Goal: Check status

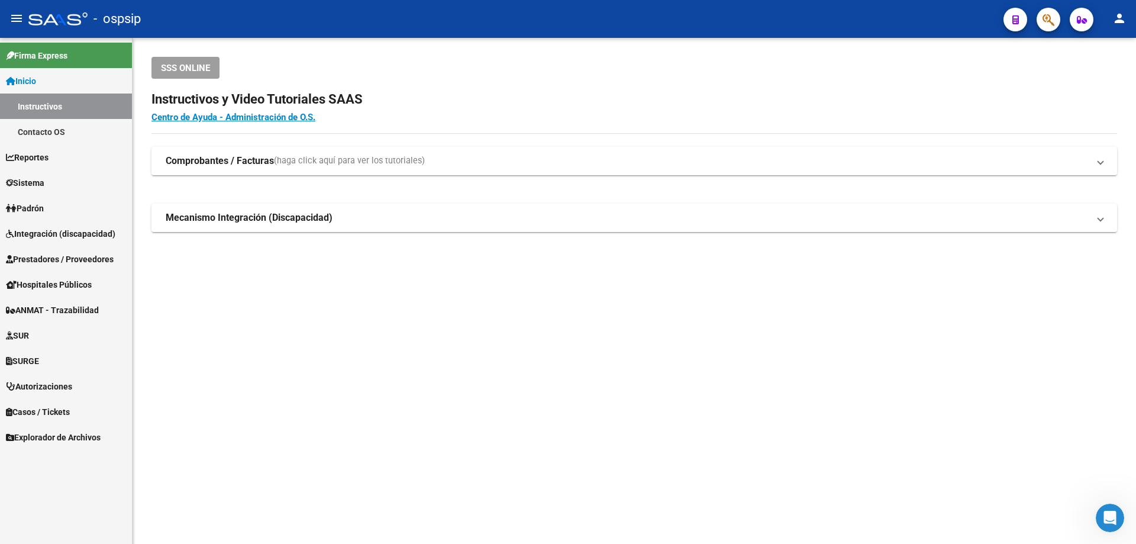
click at [83, 257] on span "Prestadores / Proveedores" at bounding box center [60, 259] width 108 height 13
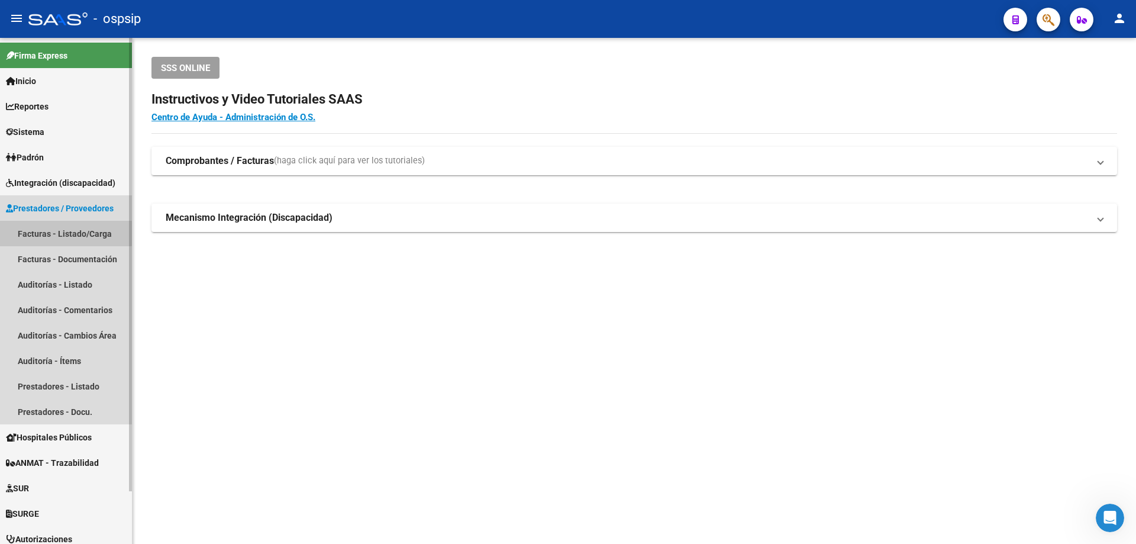
click at [56, 232] on link "Facturas - Listado/Carga" at bounding box center [66, 233] width 132 height 25
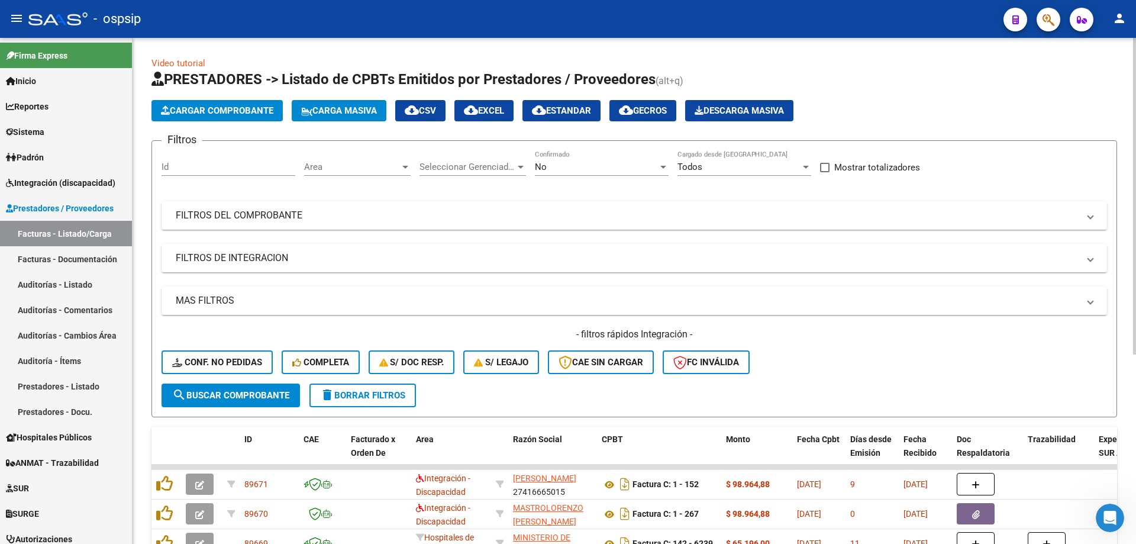
click at [557, 165] on div "No" at bounding box center [596, 166] width 123 height 11
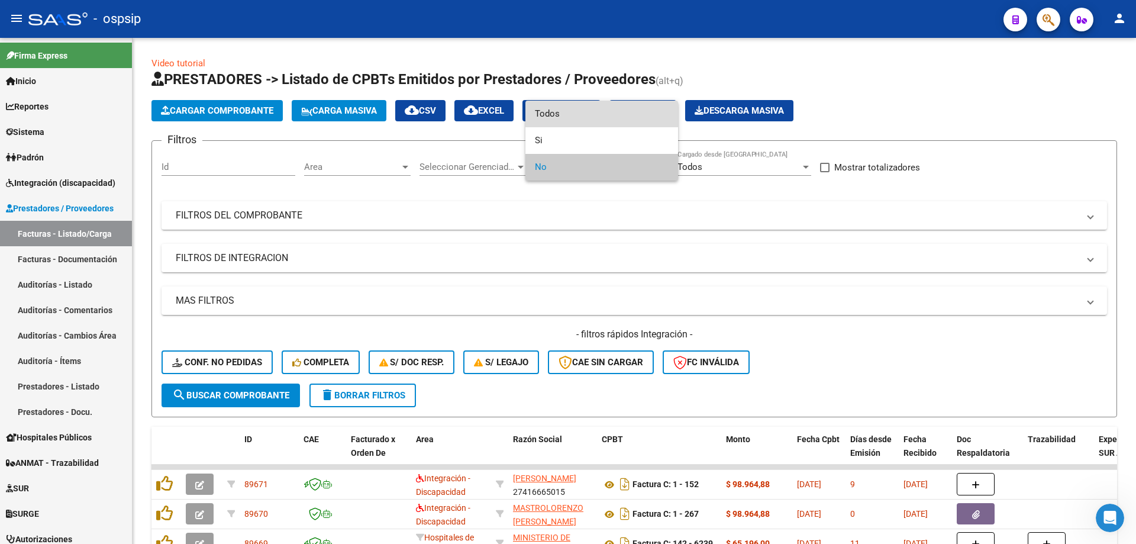
click at [575, 113] on span "Todos" at bounding box center [602, 114] width 134 height 27
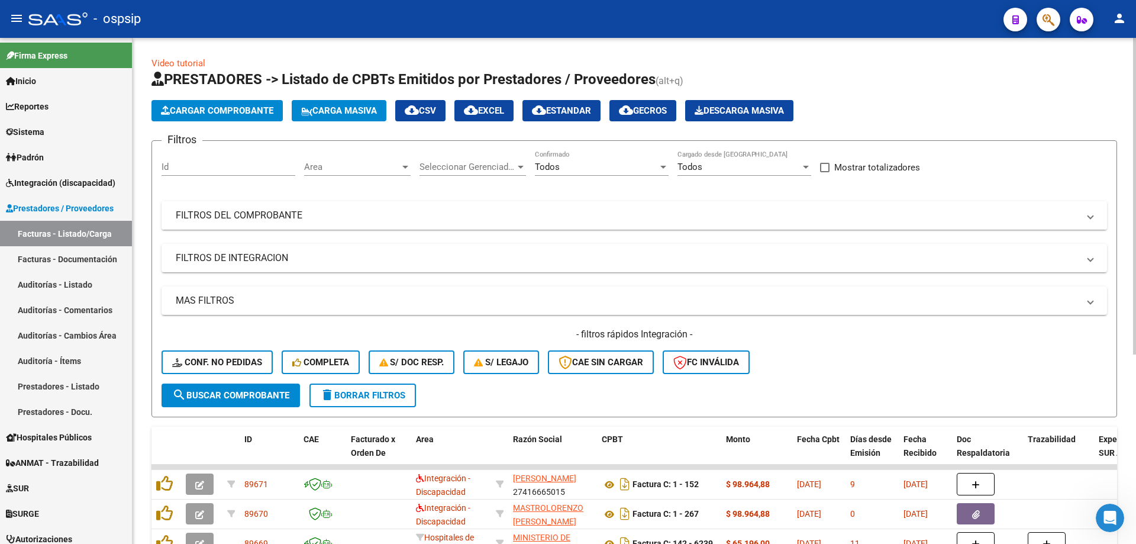
click at [255, 212] on mat-panel-title "FILTROS DEL COMPROBANTE" at bounding box center [627, 215] width 903 height 13
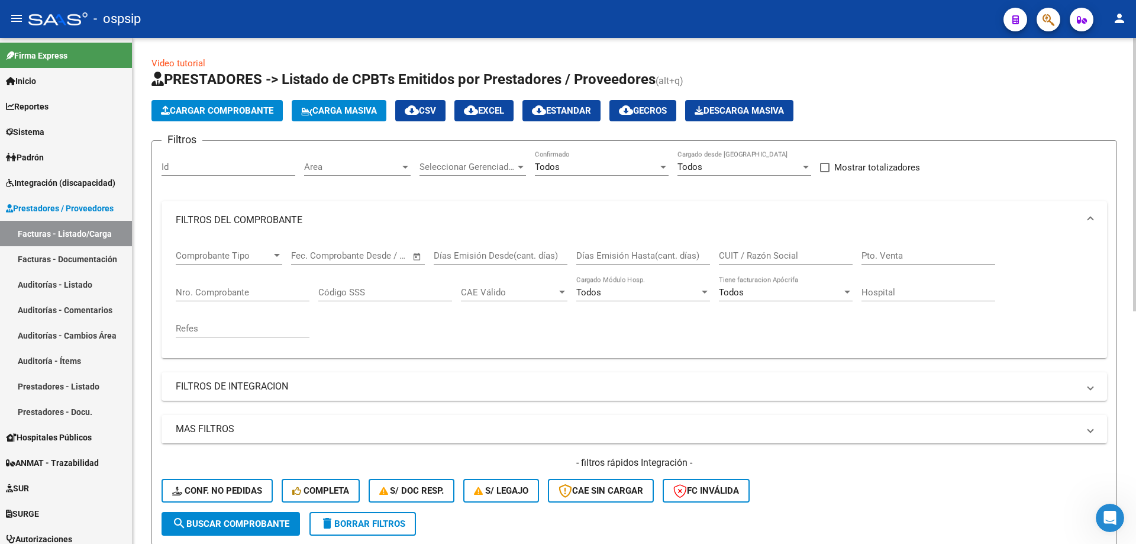
click at [205, 297] on input "Nro. Comprobante" at bounding box center [243, 292] width 134 height 11
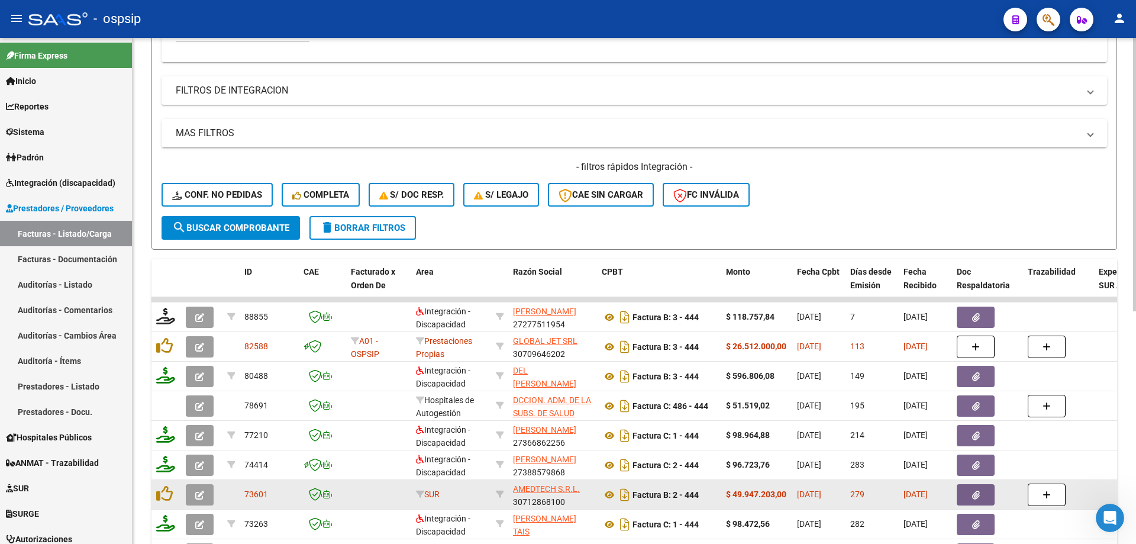
type input "444"
click at [959, 495] on button "button" at bounding box center [976, 494] width 38 height 21
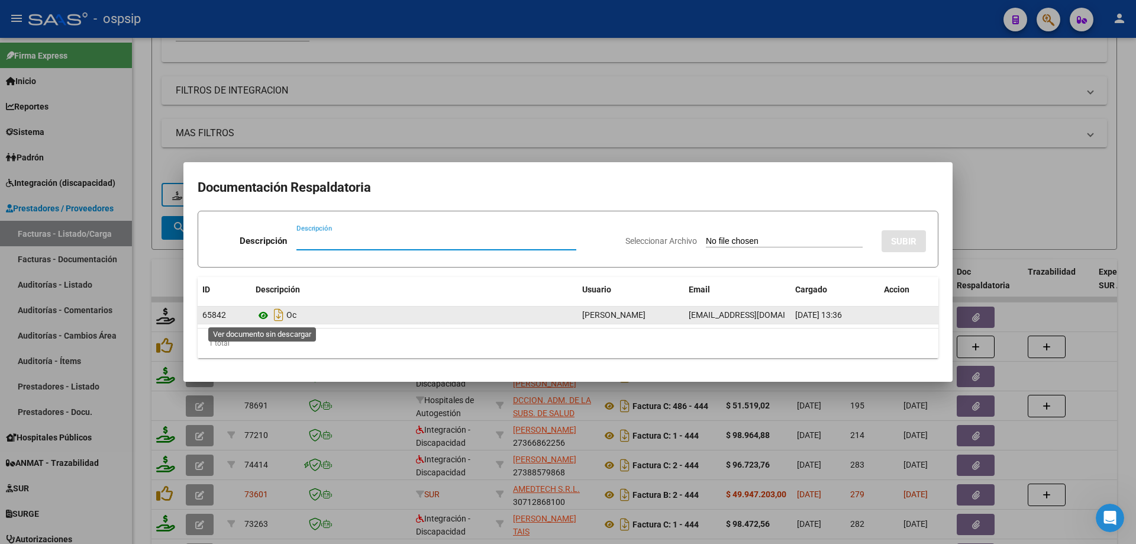
click at [263, 313] on icon at bounding box center [263, 315] width 15 height 14
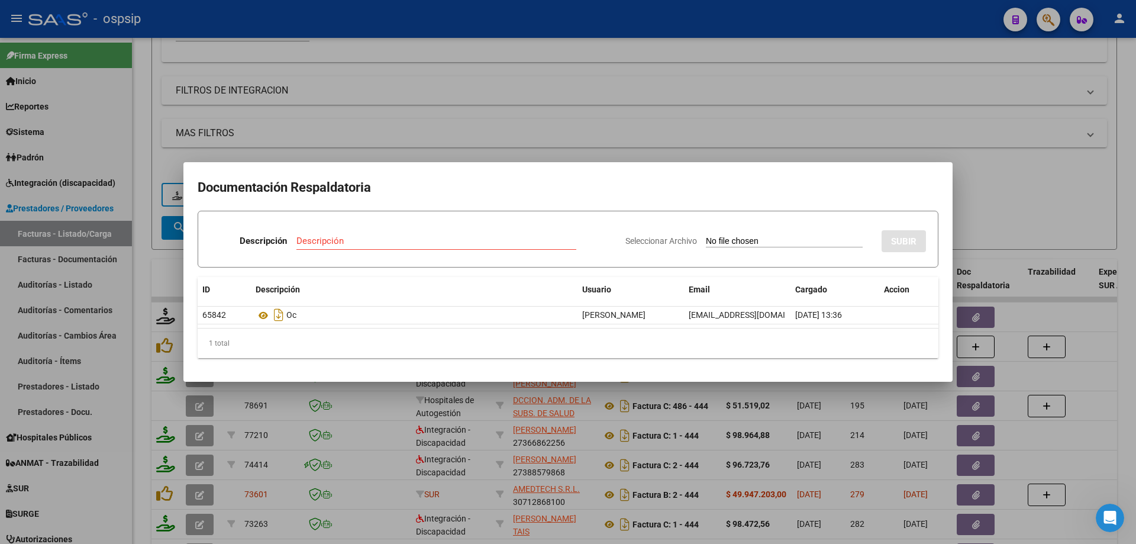
click at [872, 105] on div at bounding box center [568, 272] width 1136 height 544
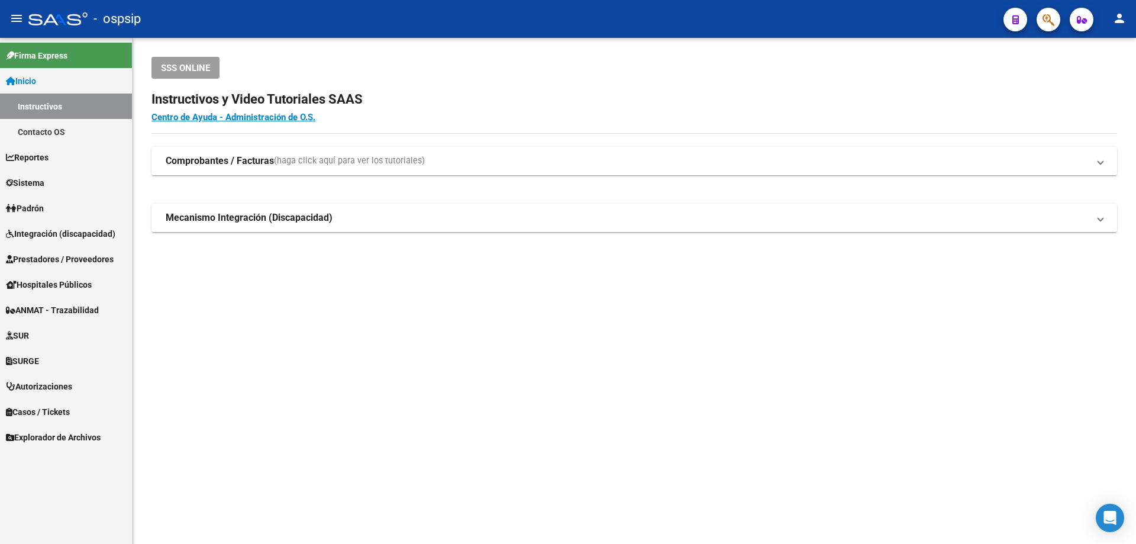
click at [38, 382] on span "Autorizaciones" at bounding box center [39, 386] width 66 height 13
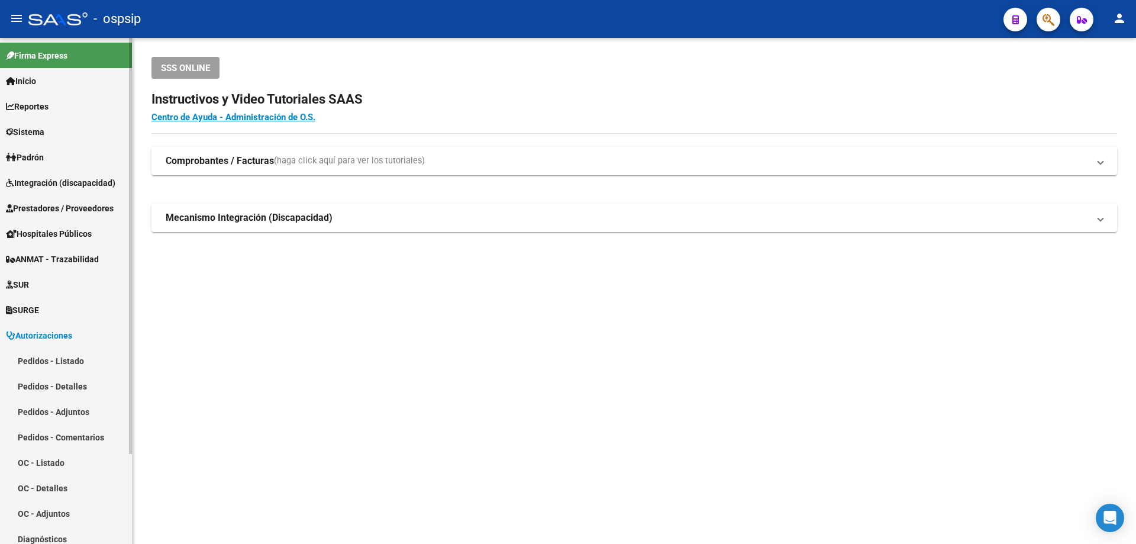
click at [40, 355] on link "Pedidos - Listado" at bounding box center [66, 360] width 132 height 25
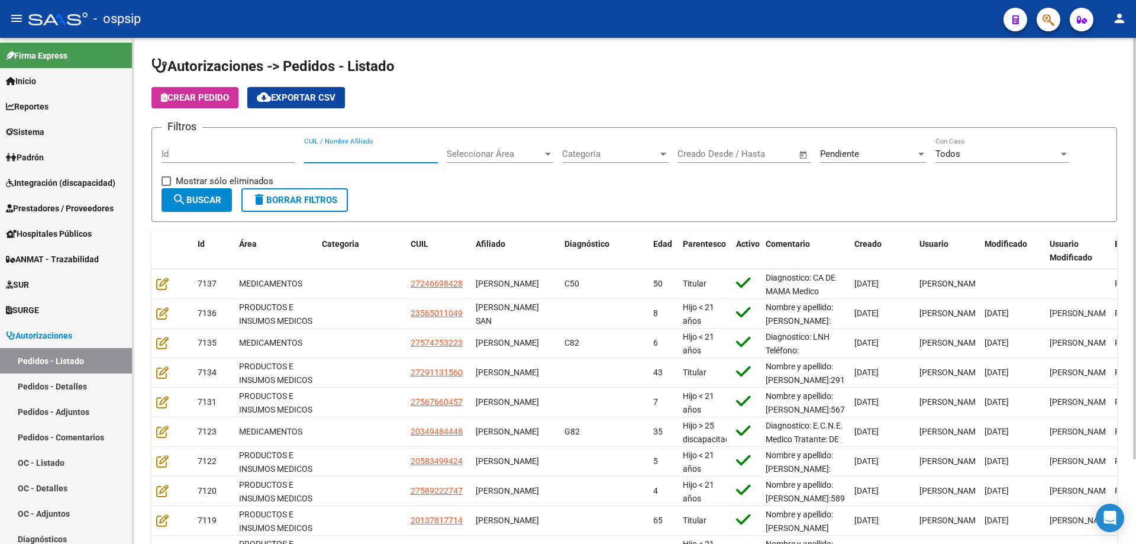
paste input "20384359672"
type input "20384359672"
click at [880, 155] on div "Pendiente" at bounding box center [868, 153] width 96 height 11
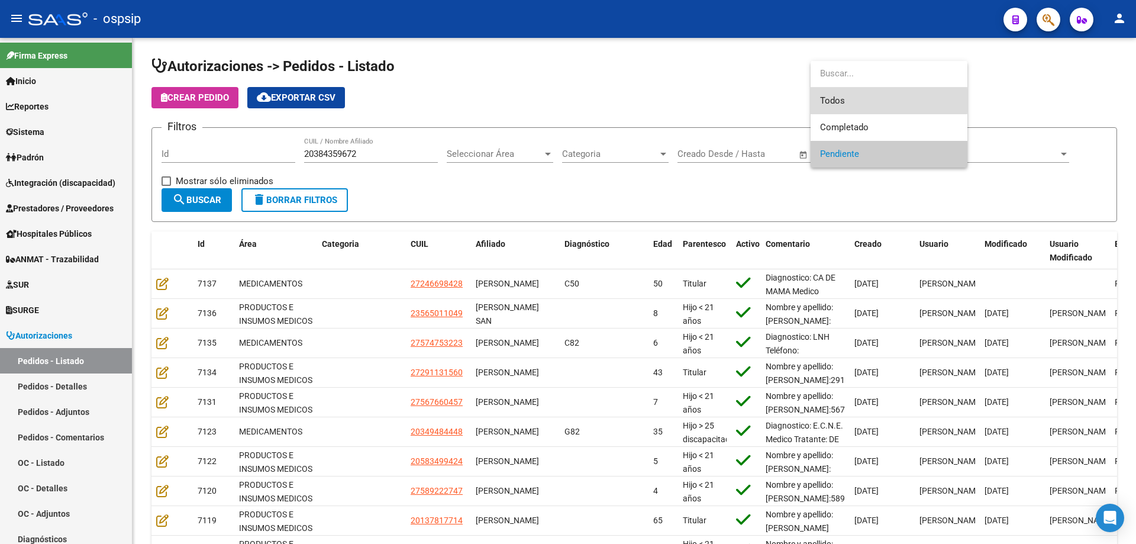
click at [851, 101] on span "Todos" at bounding box center [889, 101] width 138 height 27
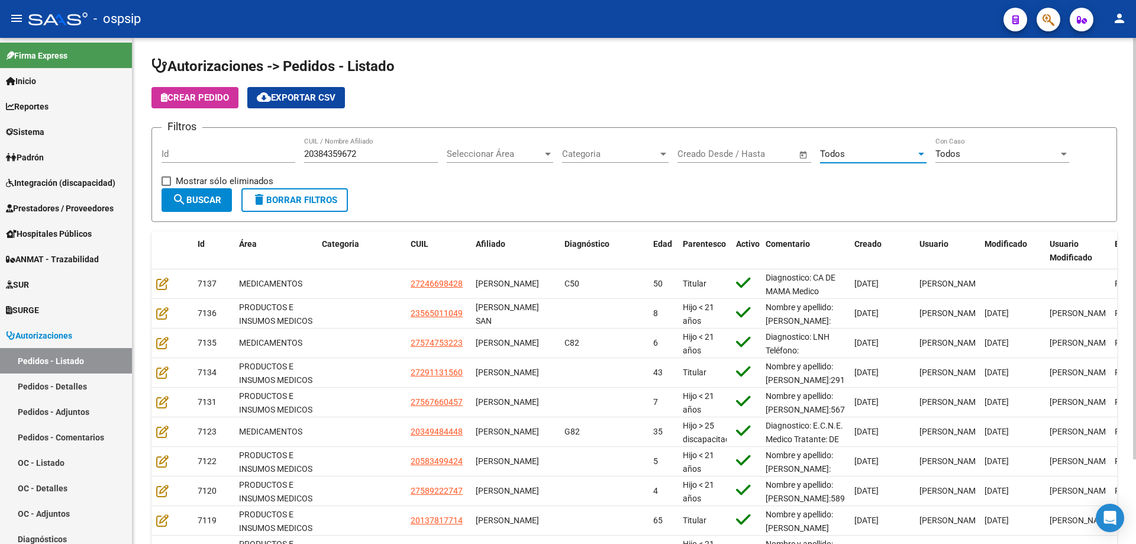
click at [217, 205] on span "search Buscar" at bounding box center [196, 200] width 49 height 11
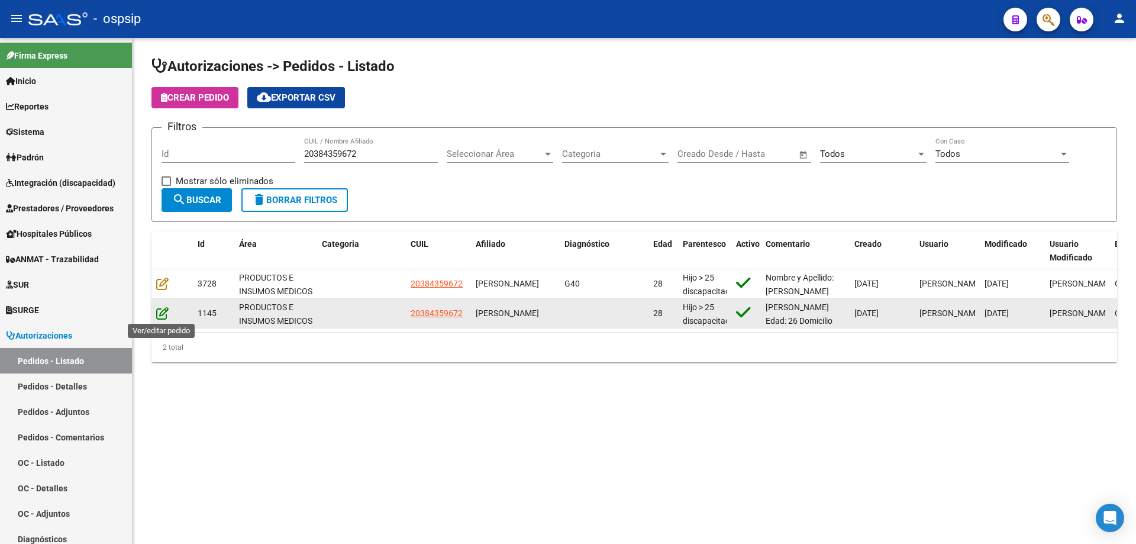
click at [156, 309] on icon at bounding box center [162, 312] width 12 height 13
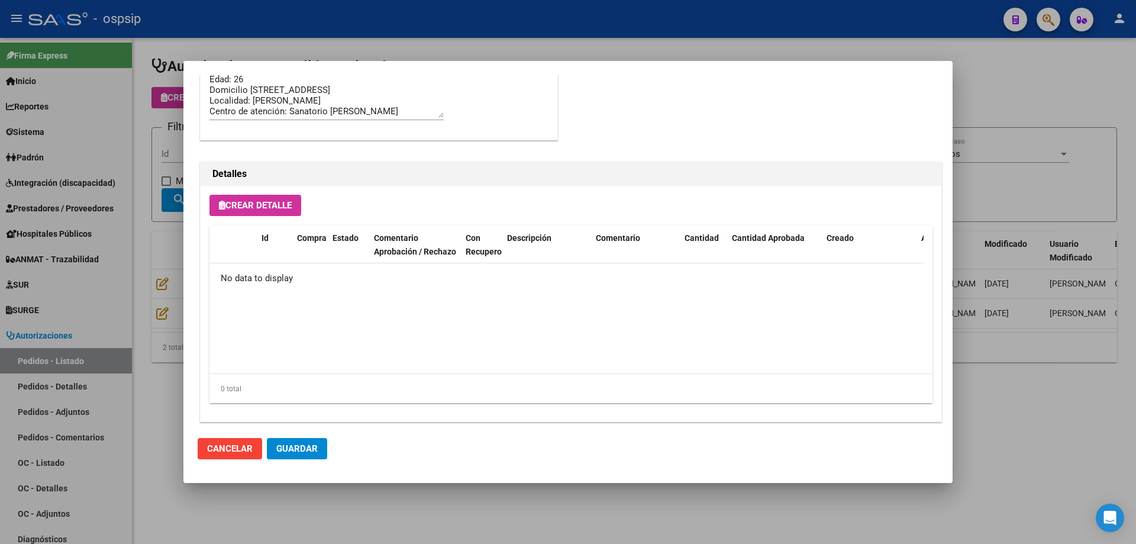
scroll to position [627, 0]
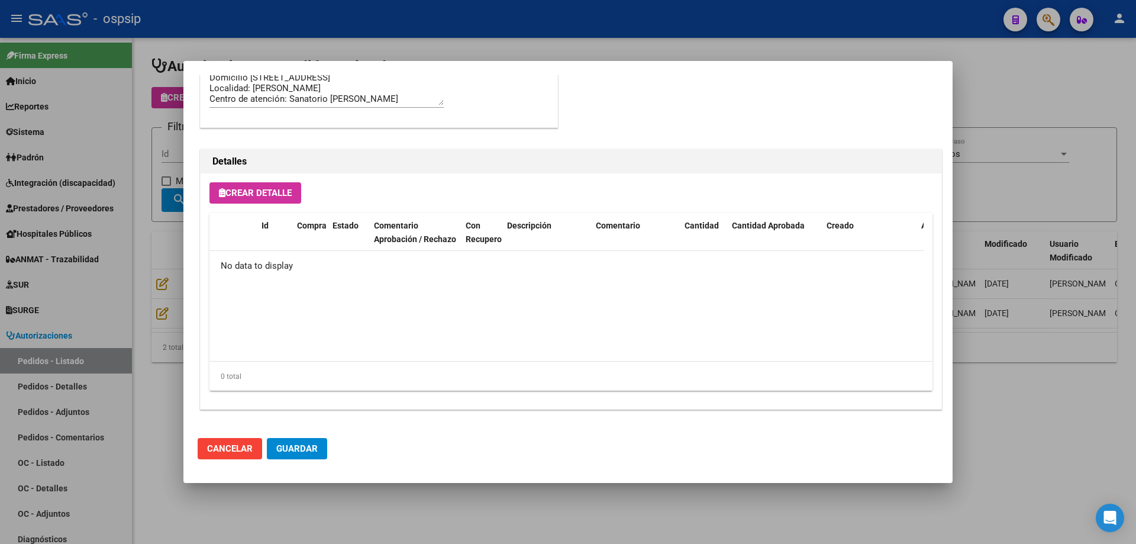
click at [1033, 424] on div at bounding box center [568, 272] width 1136 height 544
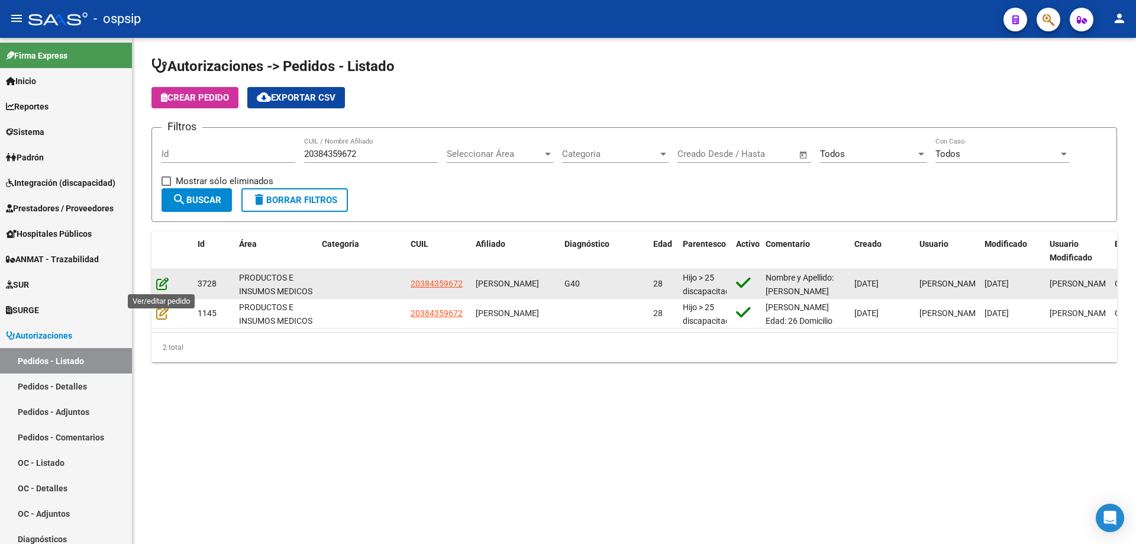
click at [164, 278] on icon at bounding box center [162, 283] width 12 height 13
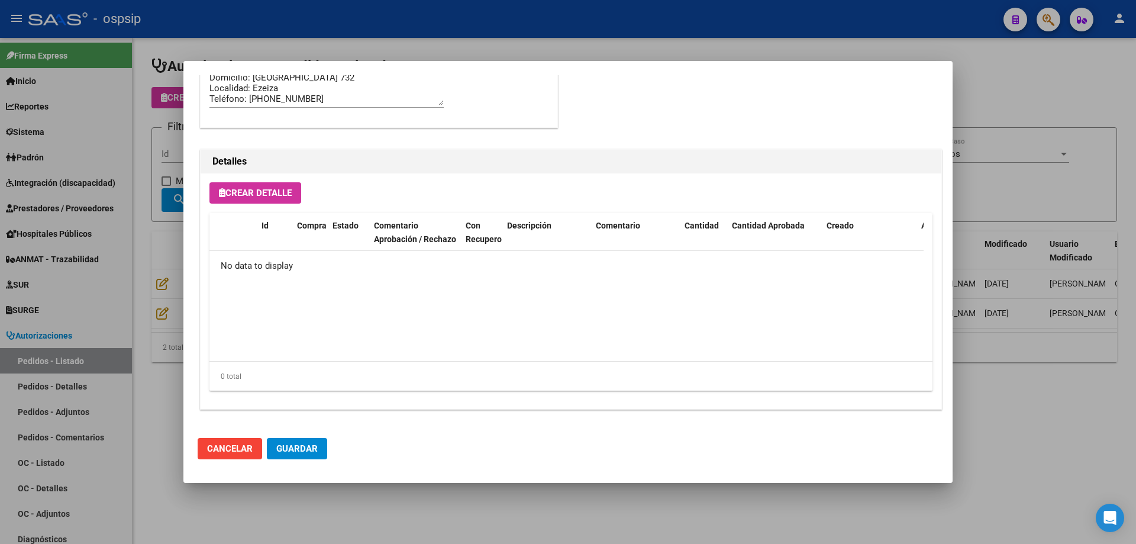
scroll to position [817, 0]
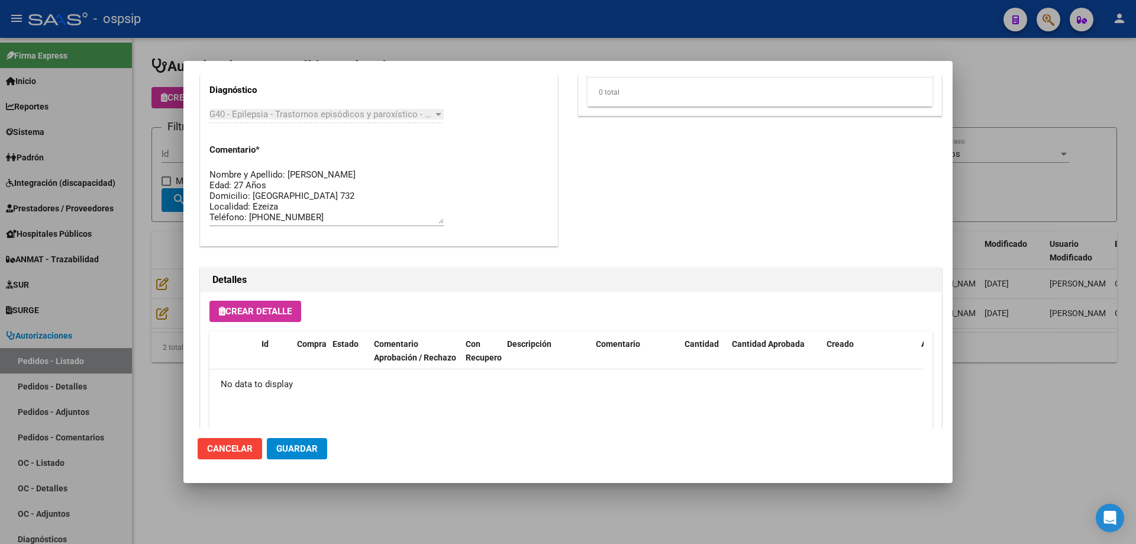
click at [1044, 467] on div at bounding box center [568, 272] width 1136 height 544
